Goal: Information Seeking & Learning: Learn about a topic

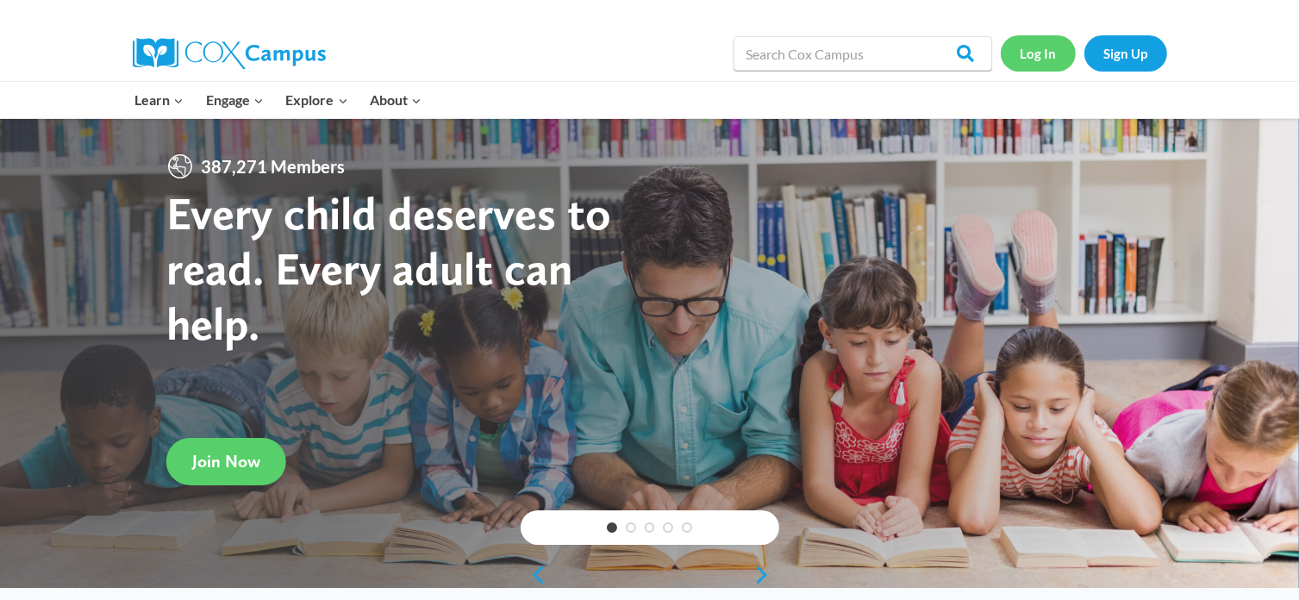
click at [1030, 58] on link "Log In" at bounding box center [1038, 52] width 75 height 35
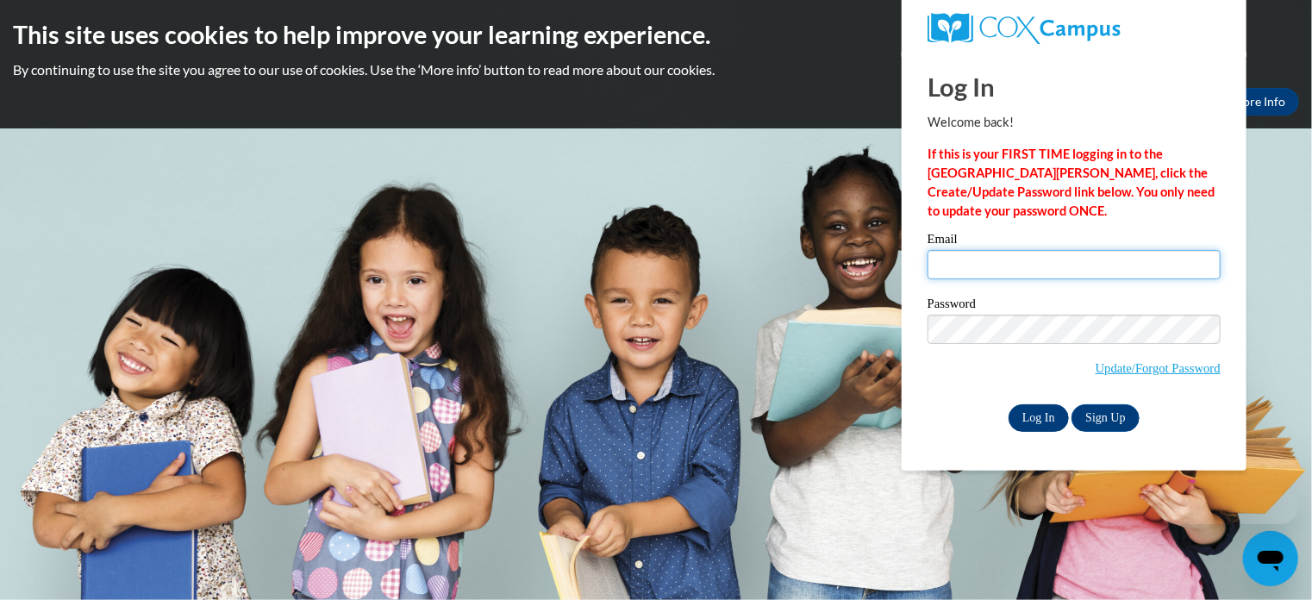
type input "brittany.williams@atlantamission.org"
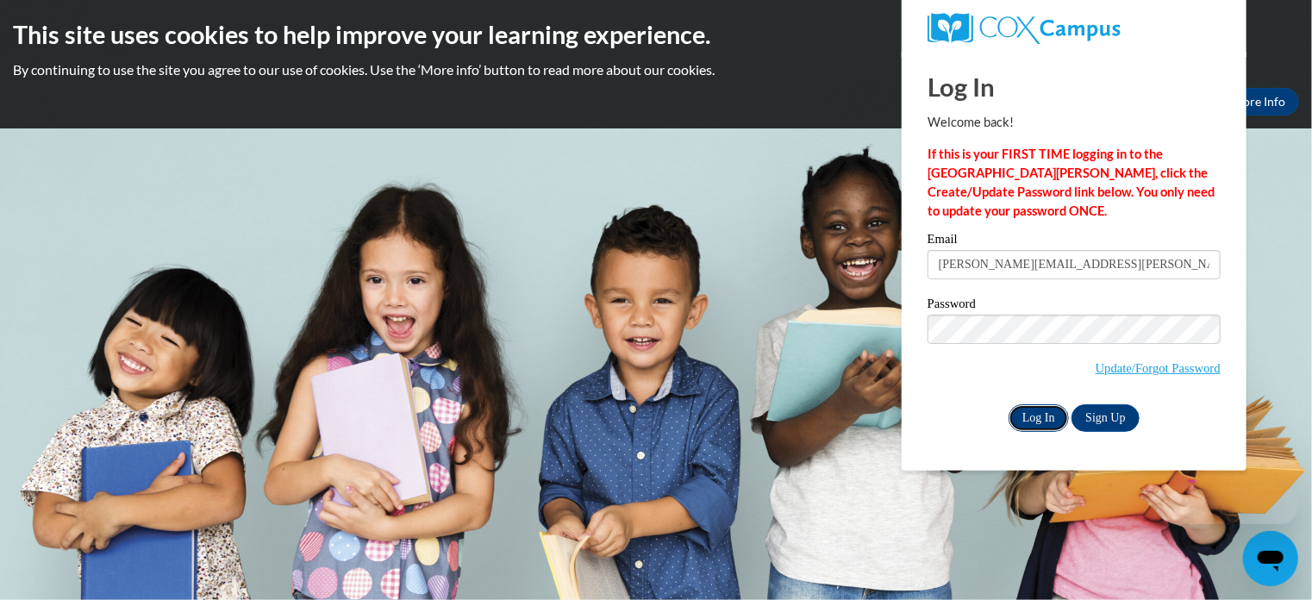
click at [1020, 416] on input "Log In" at bounding box center [1038, 418] width 60 height 28
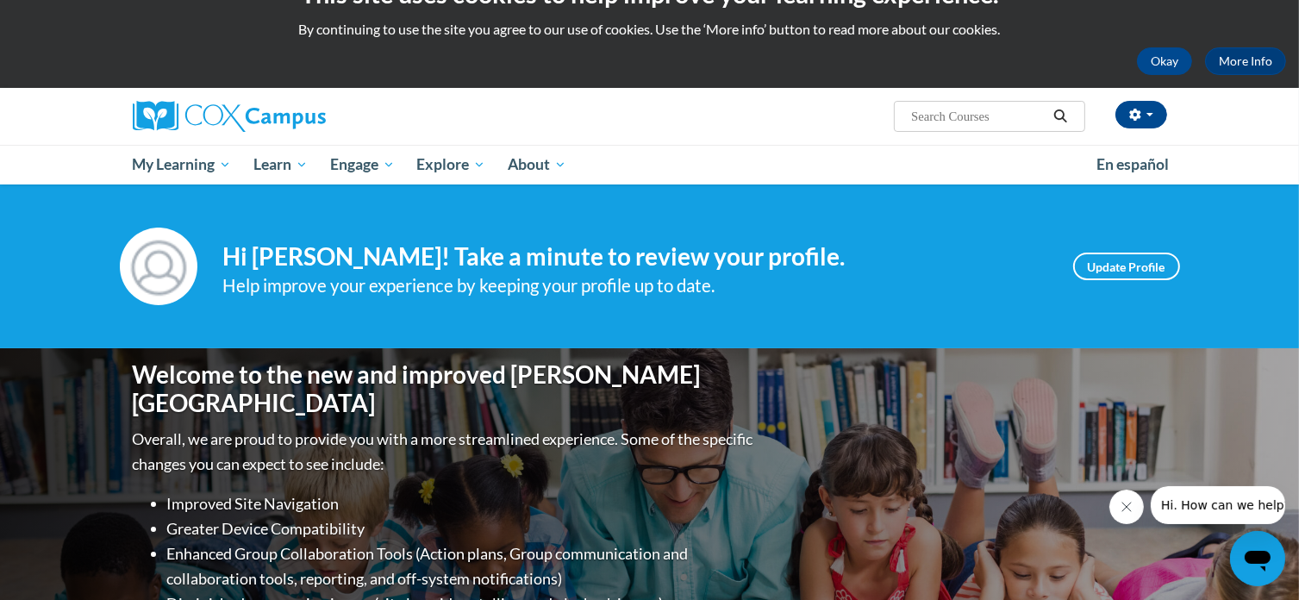
scroll to position [14, 0]
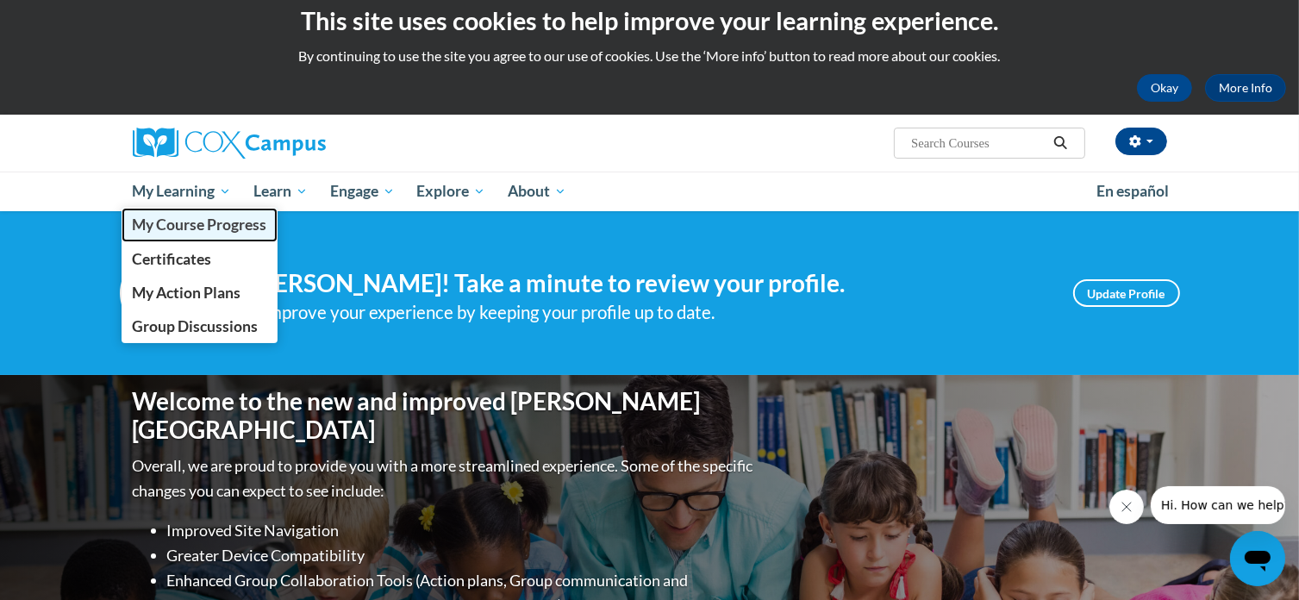
click at [184, 223] on span "My Course Progress" at bounding box center [199, 224] width 134 height 18
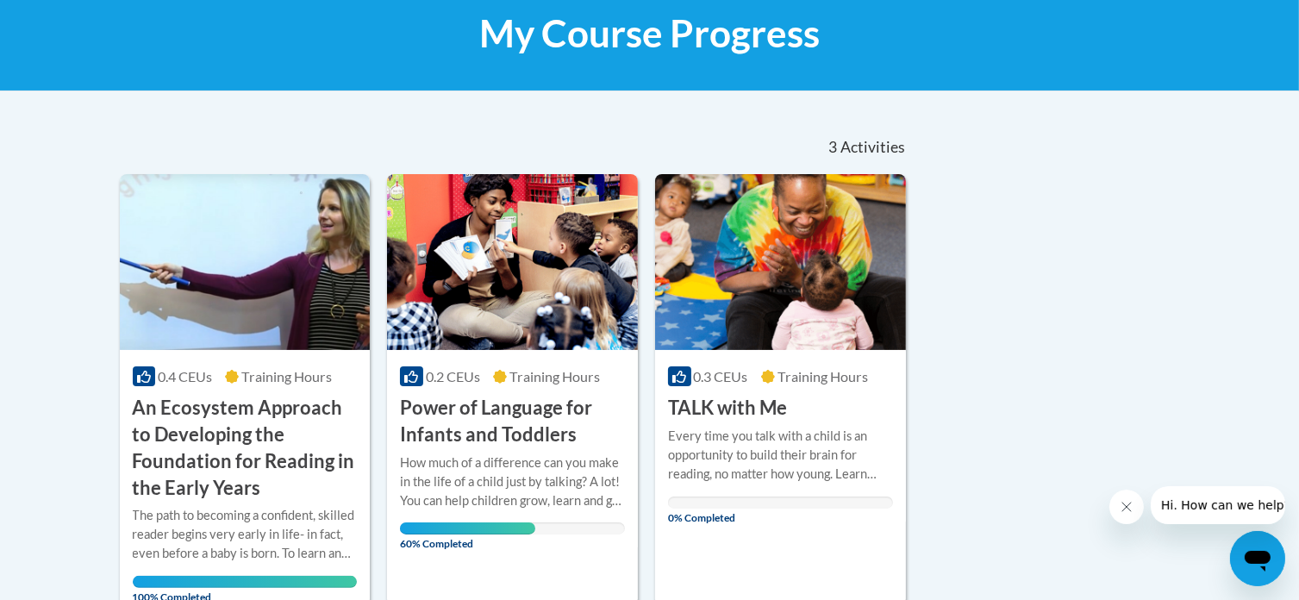
scroll to position [427, 0]
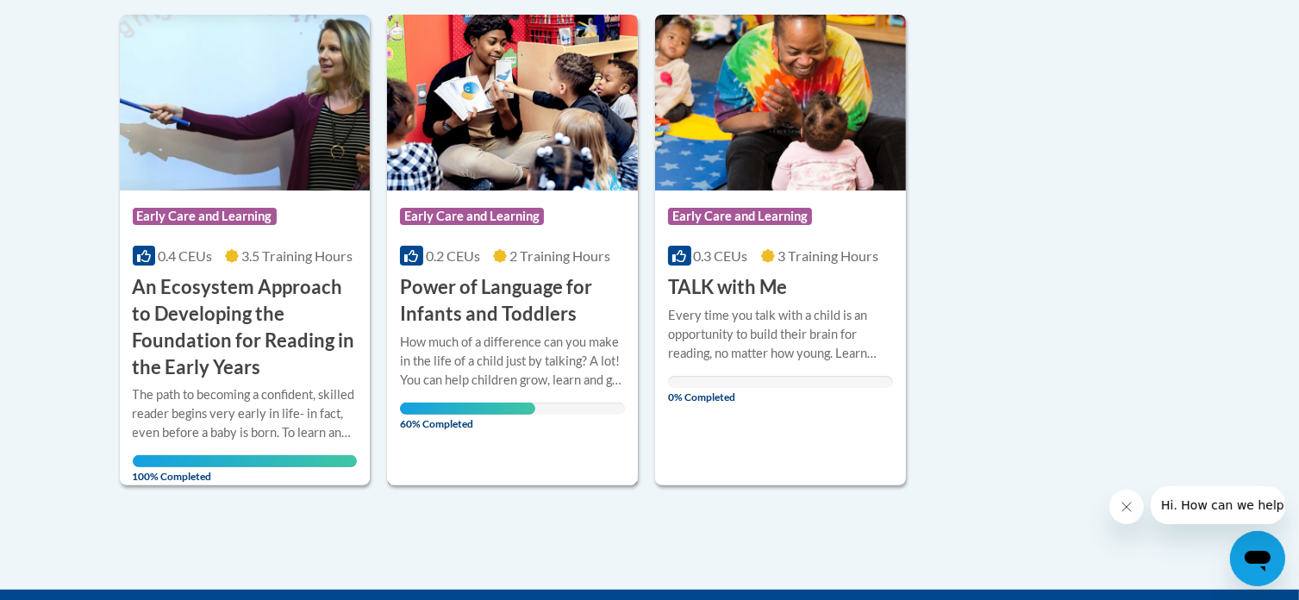
click at [516, 323] on h3 "Power of Language for Infants and Toddlers" at bounding box center [512, 300] width 225 height 53
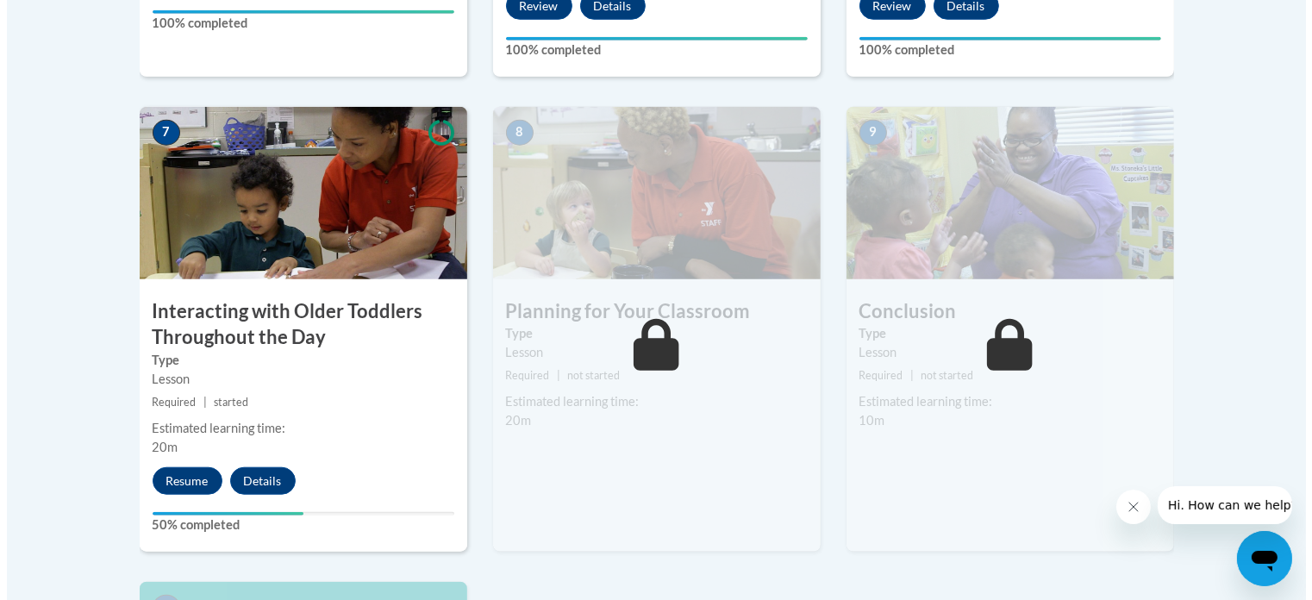
scroll to position [1419, 0]
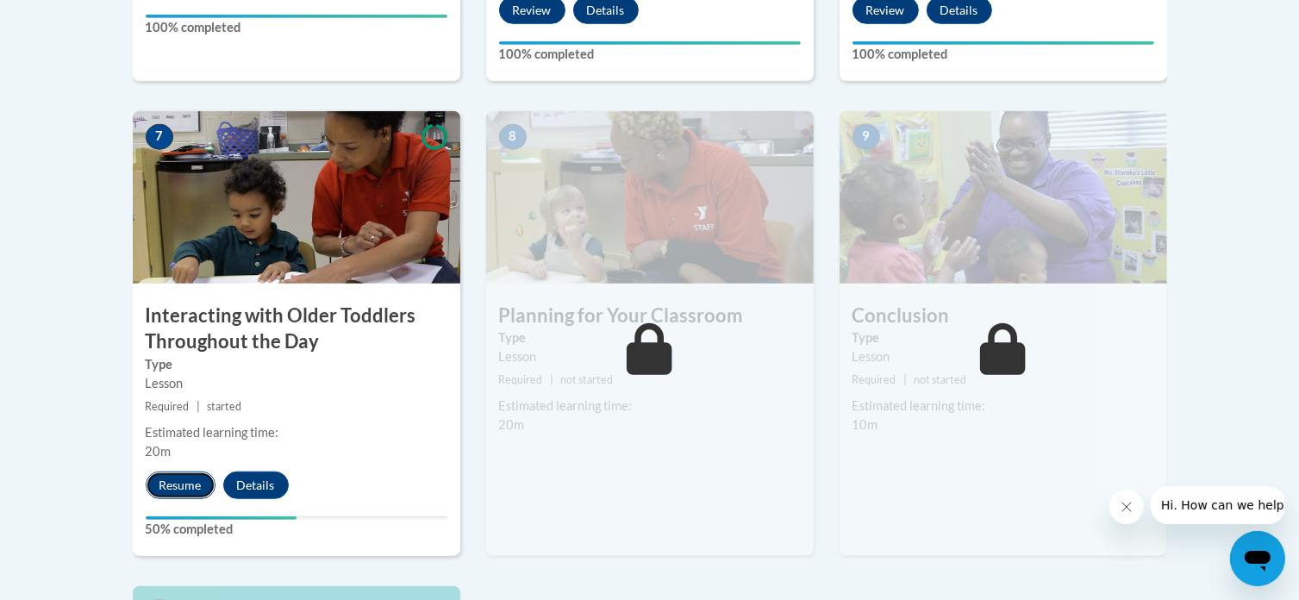
click at [198, 471] on button "Resume" at bounding box center [181, 485] width 70 height 28
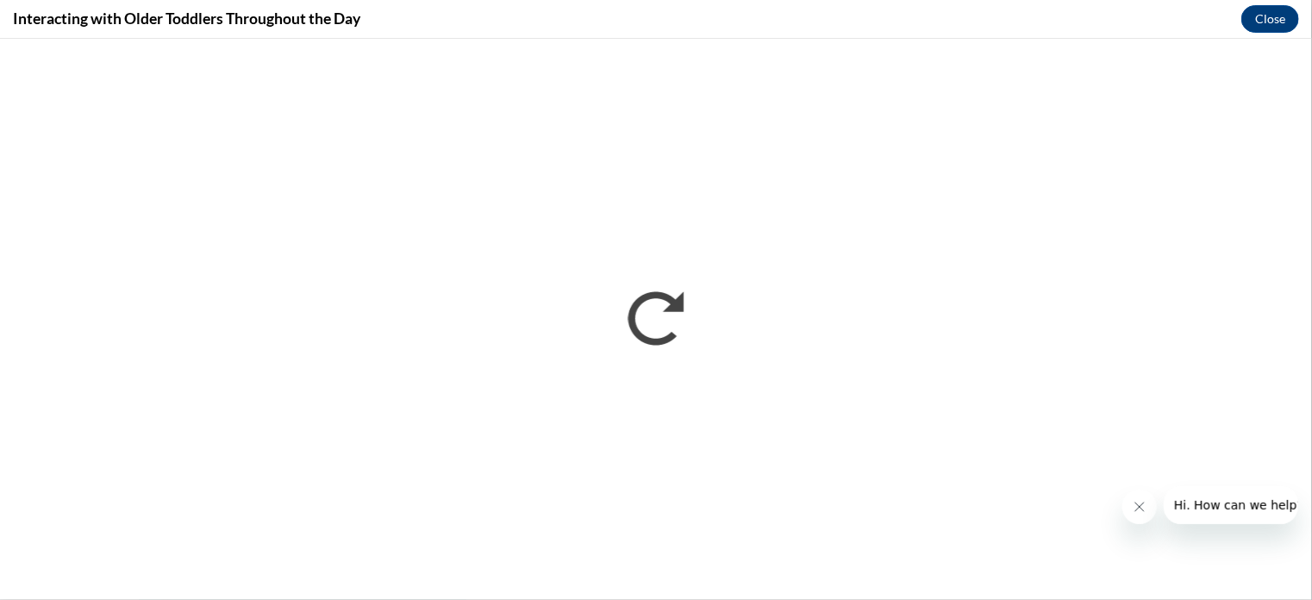
scroll to position [0, 0]
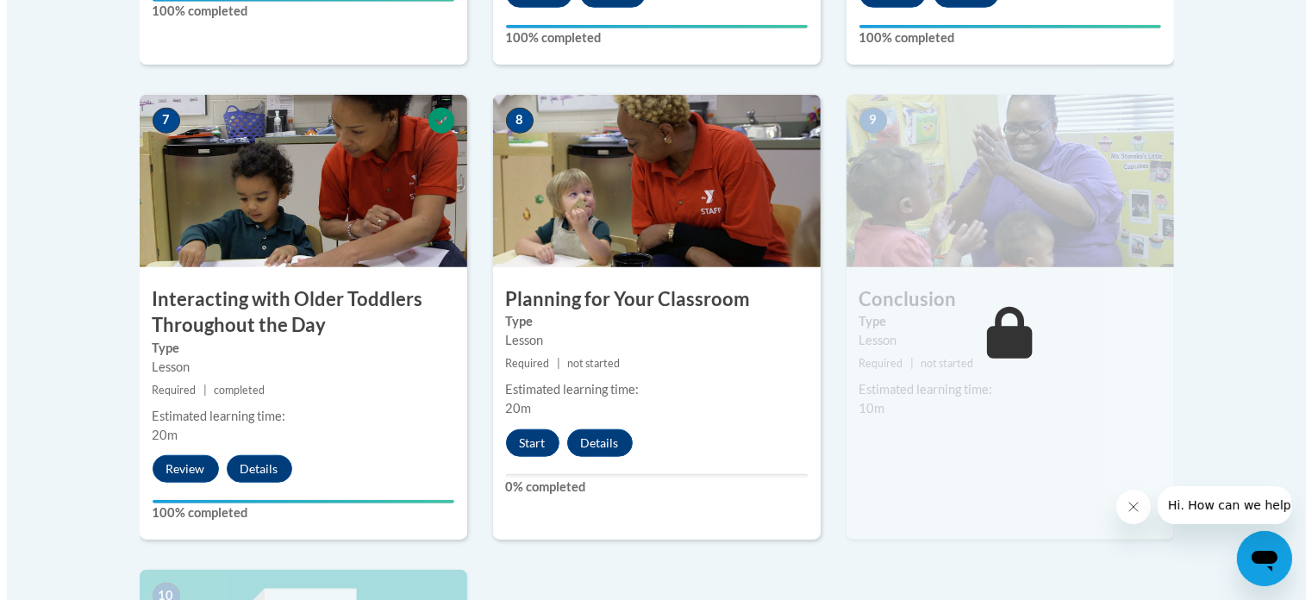
scroll to position [1437, 0]
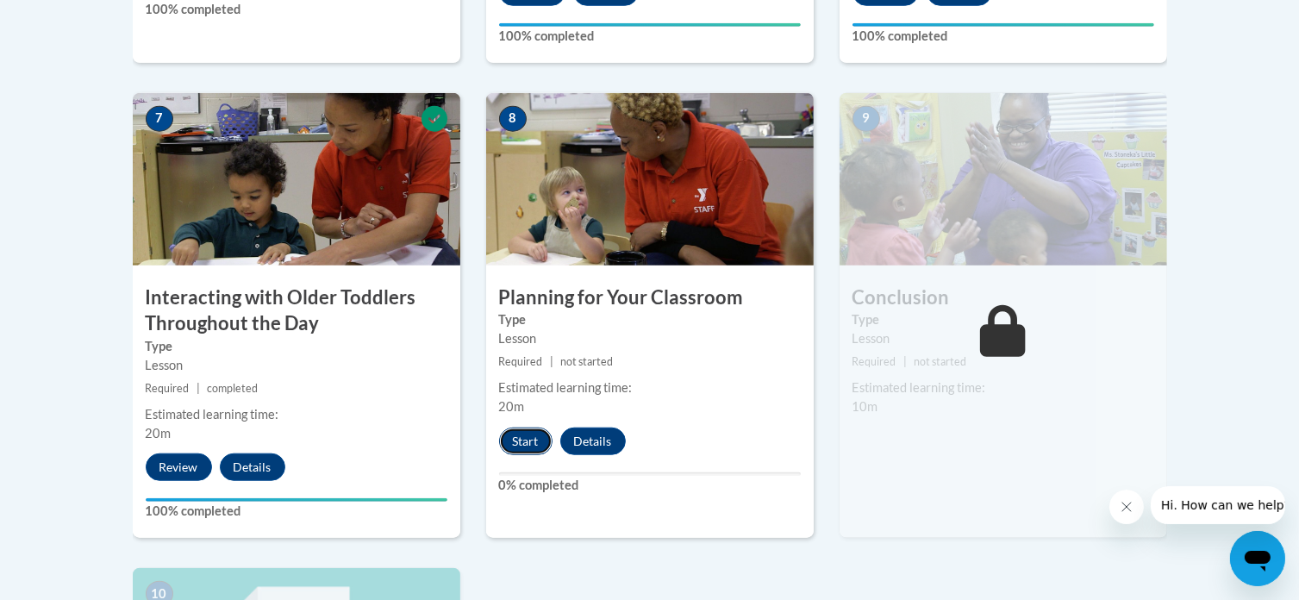
click at [516, 427] on button "Start" at bounding box center [525, 441] width 53 height 28
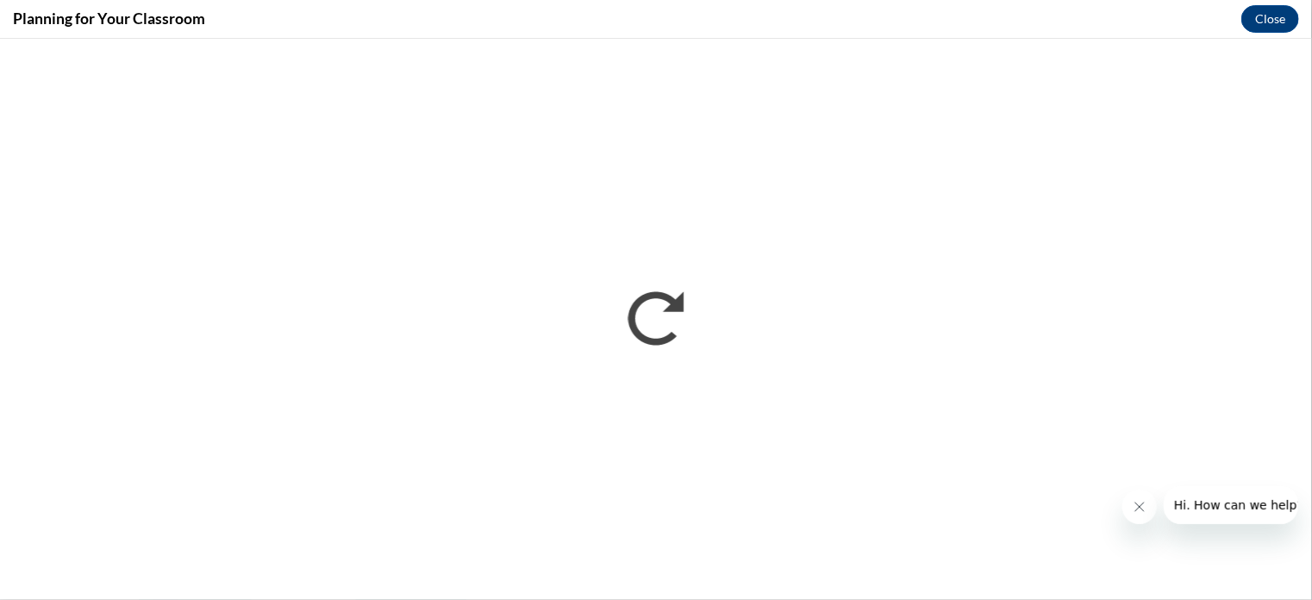
scroll to position [0, 0]
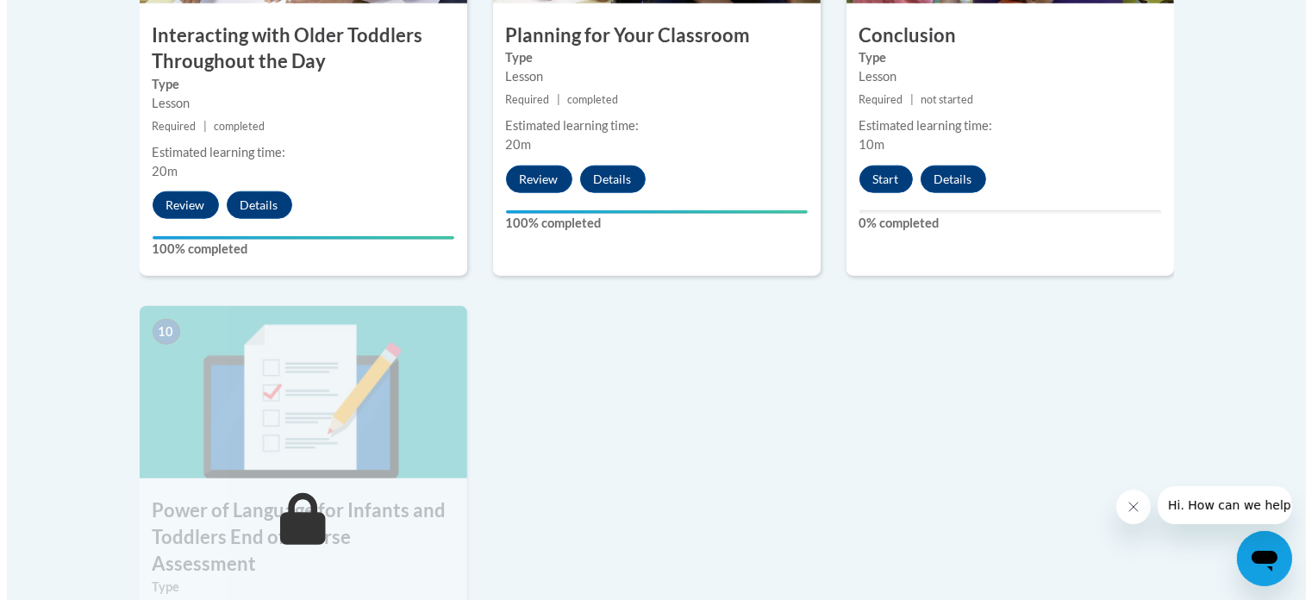
scroll to position [1699, 0]
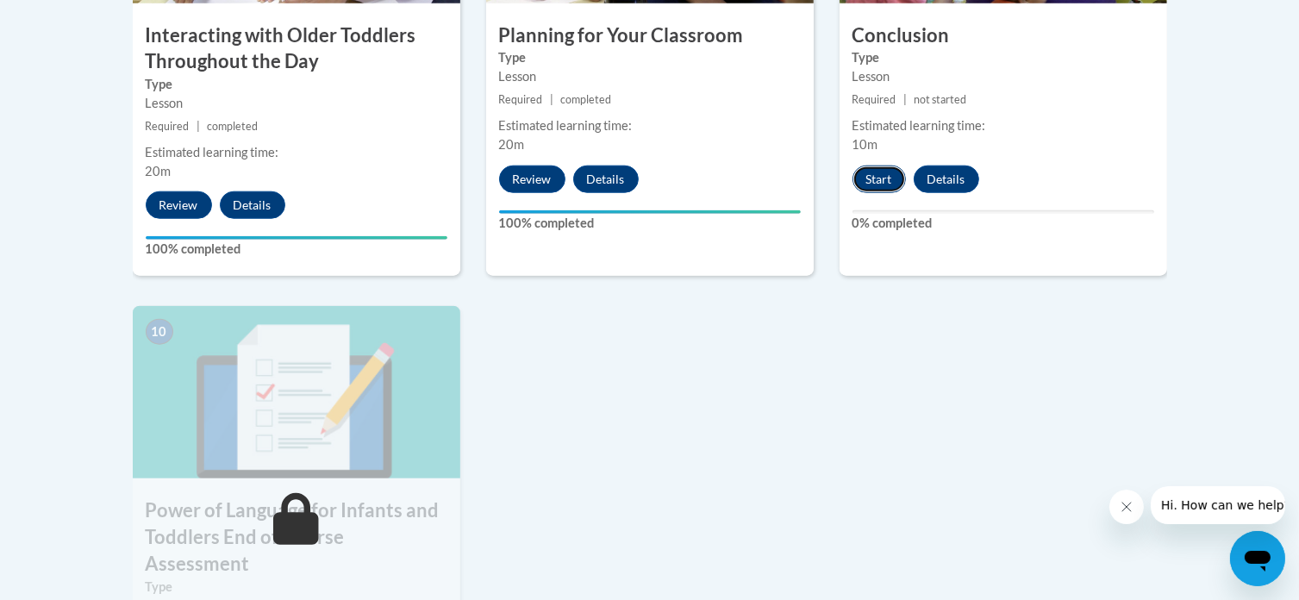
drag, startPoint x: 877, startPoint y: 156, endPoint x: 857, endPoint y: 151, distance: 21.3
click at [857, 165] on button "Start" at bounding box center [878, 179] width 53 height 28
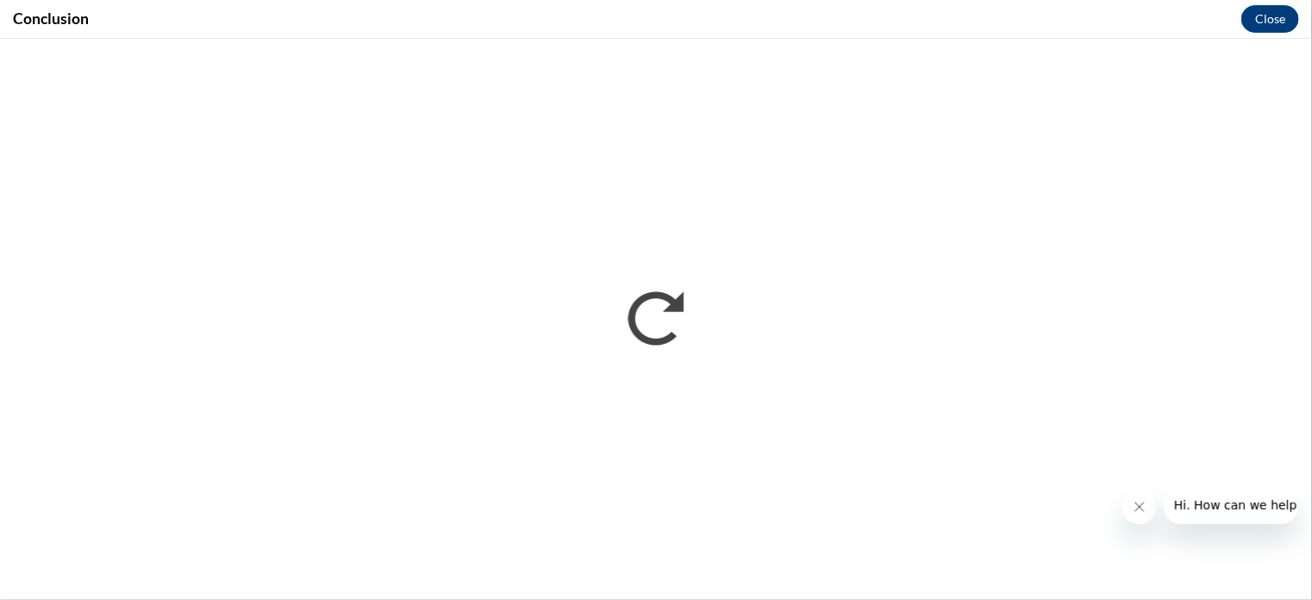
scroll to position [0, 0]
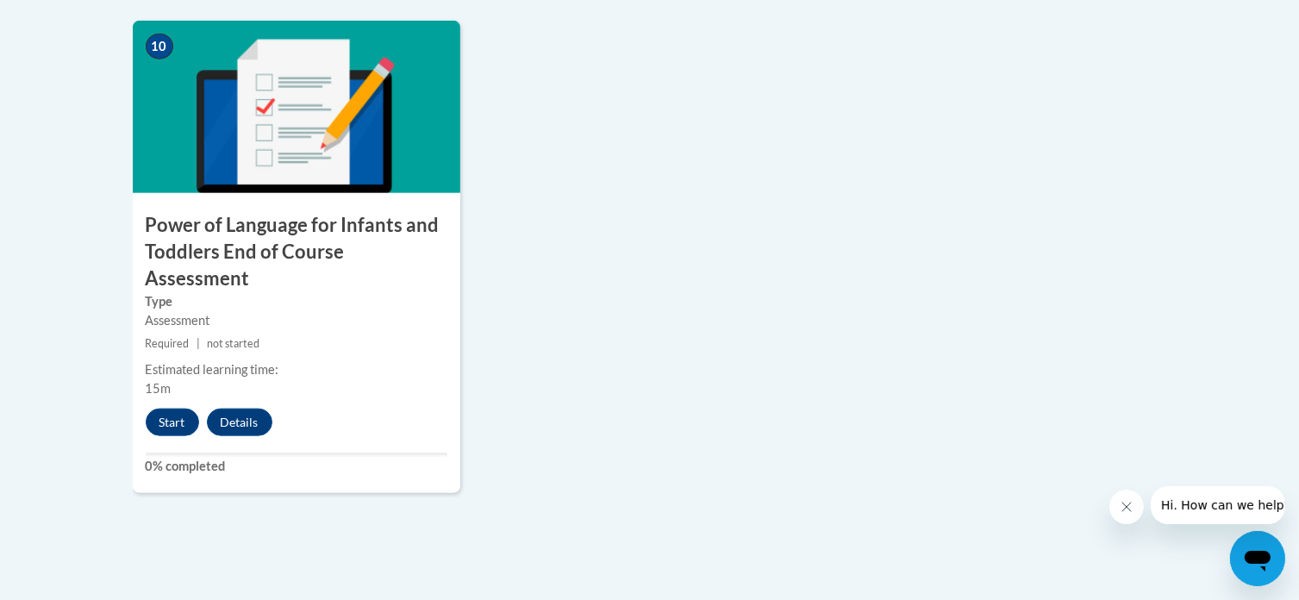
scroll to position [1978, 0]
